Goal: Task Accomplishment & Management: Use online tool/utility

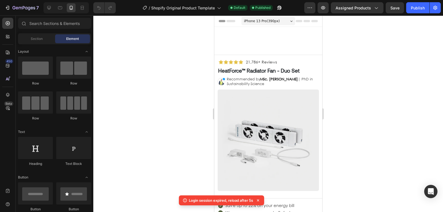
click at [135, 50] on div at bounding box center [268, 114] width 350 height 196
click at [393, 35] on div at bounding box center [268, 114] width 350 height 196
click at [392, 35] on div at bounding box center [268, 114] width 350 height 196
click at [396, 55] on div at bounding box center [268, 114] width 350 height 196
